Goal: Transaction & Acquisition: Download file/media

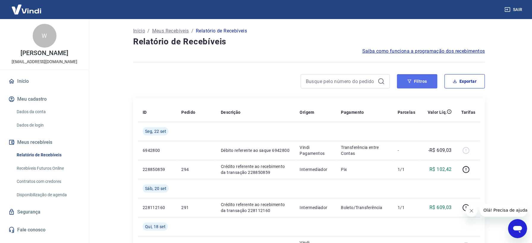
click at [419, 80] on button "Filtros" at bounding box center [417, 81] width 40 height 14
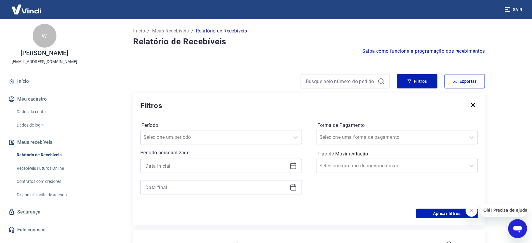
click at [295, 165] on icon at bounding box center [293, 165] width 6 height 1
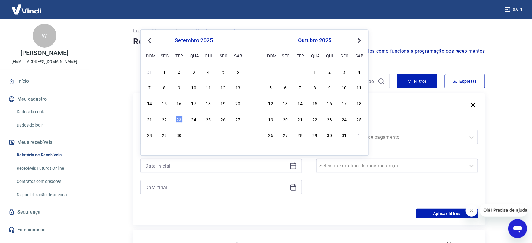
click at [150, 41] on span "Previous Month" at bounding box center [150, 40] width 0 height 7
click at [225, 70] on div "1" at bounding box center [223, 71] width 7 height 7
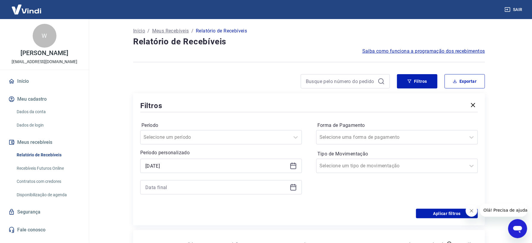
type input "[DATE]"
click at [295, 189] on icon at bounding box center [293, 186] width 7 height 7
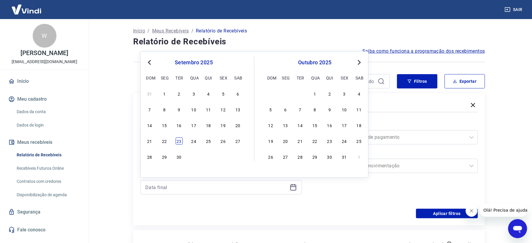
click at [181, 141] on div "23" at bounding box center [179, 140] width 7 height 7
type input "[DATE]"
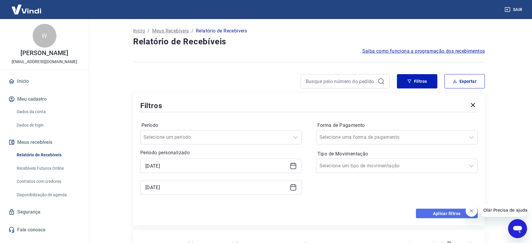
click at [436, 215] on button "Aplicar filtros" at bounding box center [447, 213] width 62 height 10
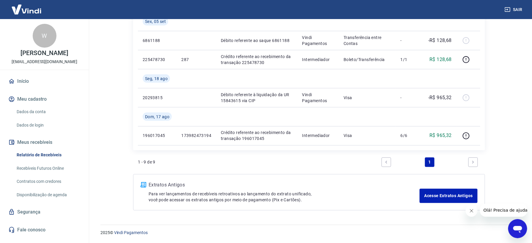
scroll to position [282, 0]
click at [471, 158] on link "Next page" at bounding box center [473, 162] width 10 height 10
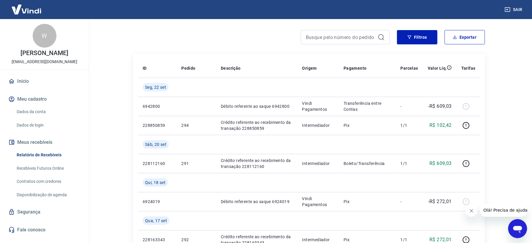
scroll to position [0, 0]
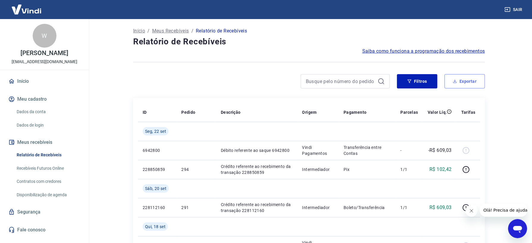
click at [467, 80] on button "Exportar" at bounding box center [465, 81] width 40 height 14
type input "[DATE]"
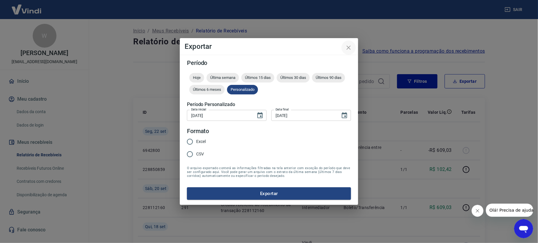
click at [347, 46] on icon "close" at bounding box center [349, 47] width 4 height 4
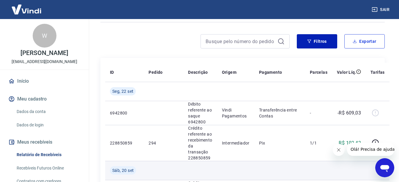
scroll to position [70, 0]
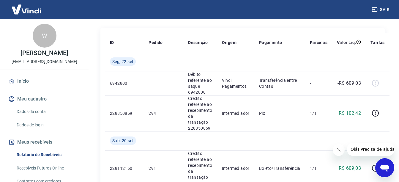
click at [338, 150] on icon "Fechar mensagem da empresa" at bounding box center [338, 149] width 3 height 3
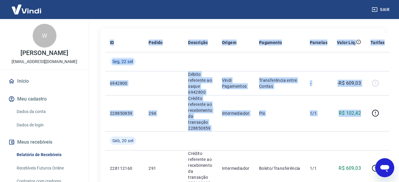
drag, startPoint x: 362, startPoint y: 112, endPoint x: 103, endPoint y: 111, distance: 259.5
drag, startPoint x: 103, startPoint y: 111, endPoint x: 103, endPoint y: 108, distance: 3.1
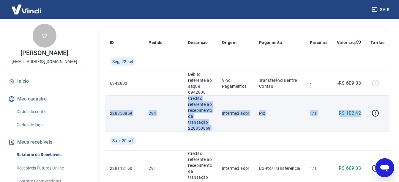
drag, startPoint x: 109, startPoint y: 113, endPoint x: 360, endPoint y: 117, distance: 251.2
click at [360, 117] on tr "228850859 294 Crédito referente ao recebimento da transação 228850859 Intermedi…" at bounding box center [247, 113] width 284 height 36
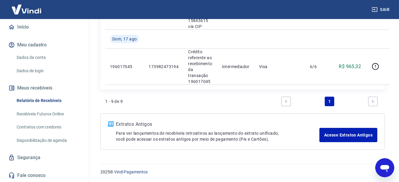
scroll to position [459, 0]
click at [370, 101] on link "Next page" at bounding box center [373, 101] width 10 height 10
click at [373, 100] on icon "Next page" at bounding box center [373, 101] width 4 height 4
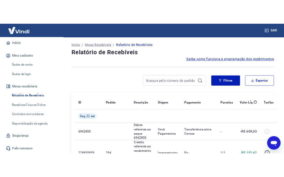
scroll to position [0, 0]
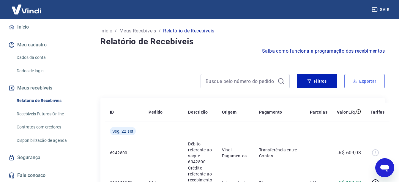
click at [361, 79] on button "Exportar" at bounding box center [364, 81] width 40 height 14
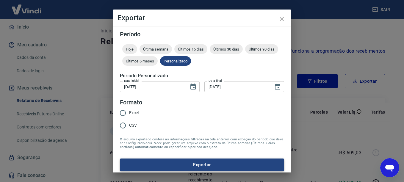
click at [199, 163] on button "Exportar" at bounding box center [202, 164] width 164 height 12
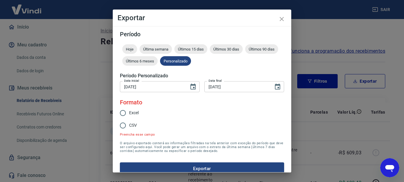
click at [134, 110] on span "Excel" at bounding box center [134, 113] width 10 height 6
click at [129, 110] on input "Excel" at bounding box center [123, 113] width 12 height 12
radio input "true"
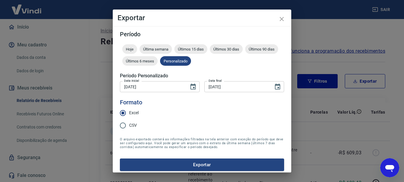
click at [120, 124] on input "CSV" at bounding box center [123, 125] width 12 height 12
radio input "true"
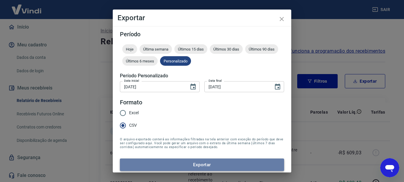
click at [206, 163] on button "Exportar" at bounding box center [202, 164] width 164 height 12
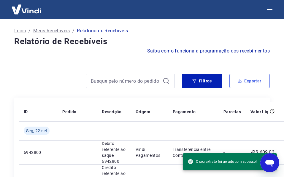
click at [253, 81] on button "Exportar" at bounding box center [250, 81] width 40 height 14
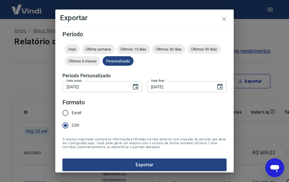
click at [77, 111] on span "Excel" at bounding box center [77, 113] width 10 height 6
click at [72, 111] on input "Excel" at bounding box center [65, 113] width 12 height 12
radio input "true"
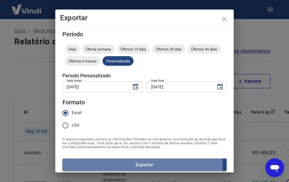
click at [135, 163] on button "Exportar" at bounding box center [144, 164] width 164 height 12
